Goal: Entertainment & Leisure: Consume media (video, audio)

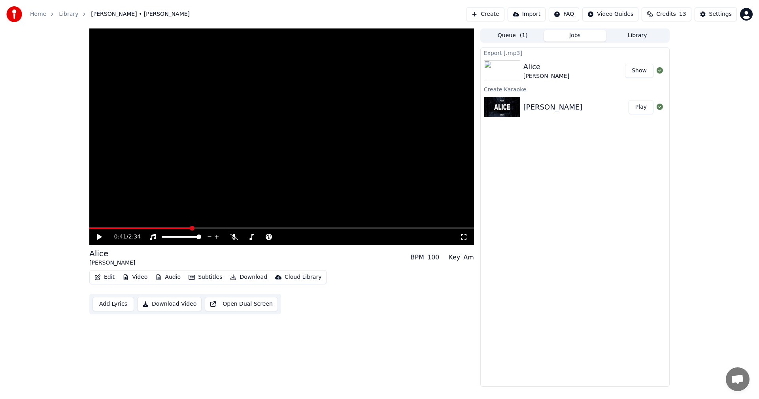
click at [182, 227] on span at bounding box center [140, 228] width 102 height 2
click at [275, 229] on span at bounding box center [281, 228] width 385 height 2
click at [89, 231] on span at bounding box center [91, 228] width 5 height 5
click at [96, 234] on icon at bounding box center [105, 237] width 19 height 6
click at [96, 236] on icon at bounding box center [105, 237] width 19 height 6
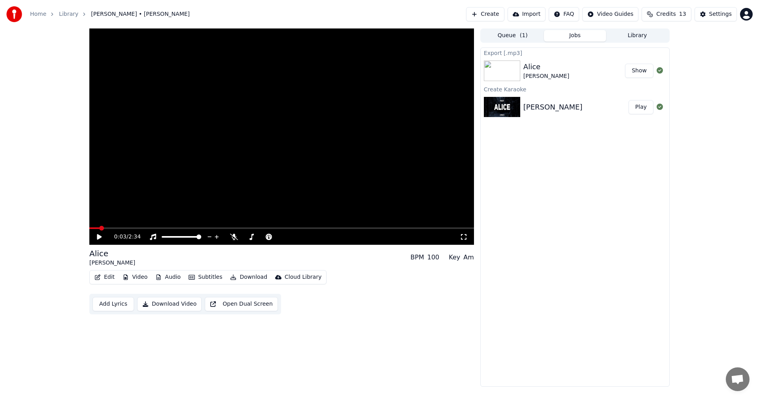
click at [104, 237] on icon at bounding box center [105, 237] width 19 height 6
click at [100, 236] on icon at bounding box center [105, 237] width 19 height 6
click at [89, 227] on span at bounding box center [91, 228] width 5 height 5
drag, startPoint x: 450, startPoint y: 227, endPoint x: 55, endPoint y: 200, distance: 396.0
click at [9, 203] on div "2:34 / 2:34 [PERSON_NAME] [PERSON_NAME] BPM 100 Key Am Edit Video Audio Subtitl…" at bounding box center [379, 207] width 759 height 358
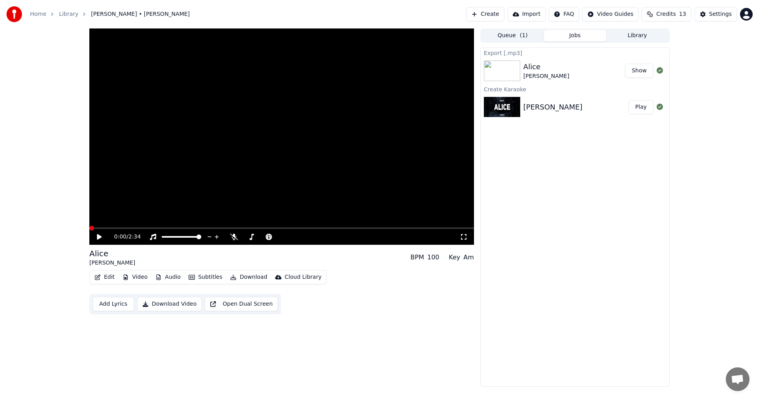
click at [89, 231] on span at bounding box center [91, 228] width 5 height 5
click at [99, 240] on icon at bounding box center [105, 237] width 19 height 6
